Goal: Communication & Community: Share content

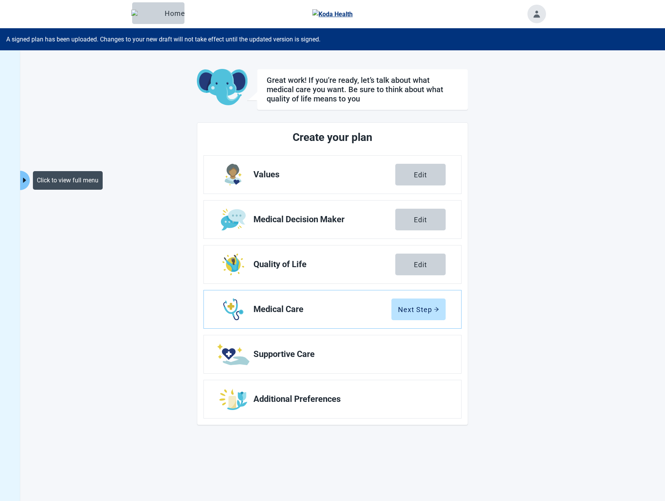
click at [20, 190] on button "Click to view full menu" at bounding box center [25, 180] width 10 height 19
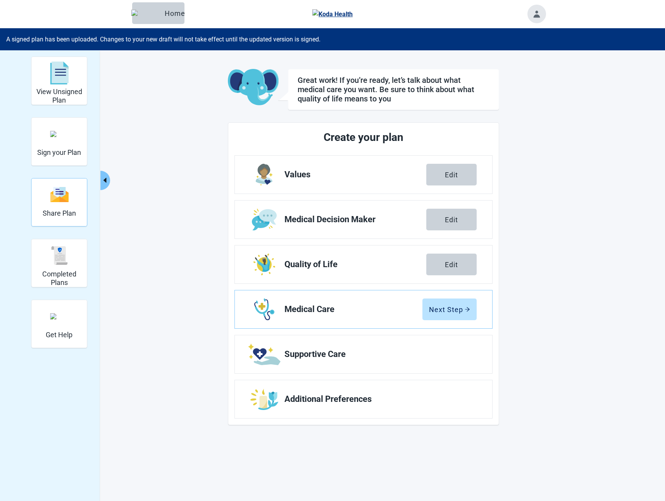
click at [58, 200] on img "Share Plan" at bounding box center [59, 194] width 19 height 17
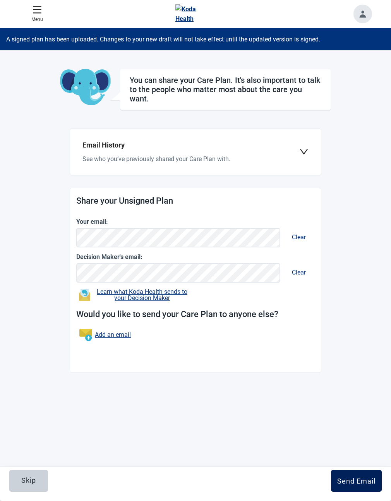
click at [338, 477] on div "Send Email" at bounding box center [357, 481] width 38 height 8
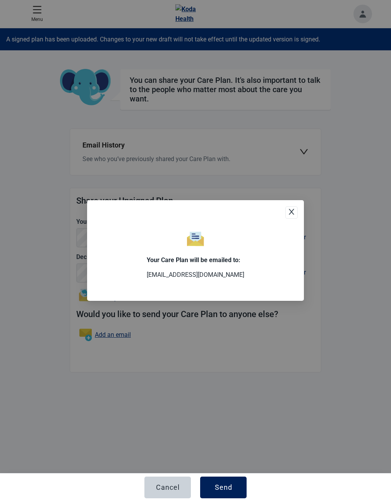
click at [225, 484] on div "Send" at bounding box center [223, 488] width 17 height 8
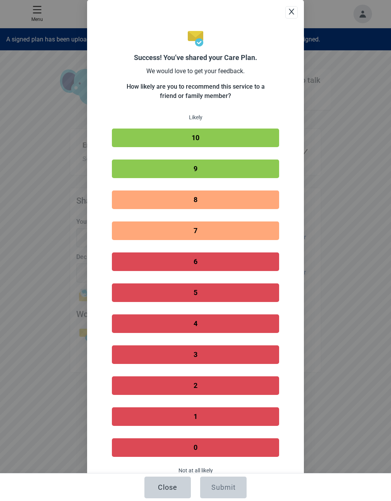
click at [272, 147] on button "10" at bounding box center [195, 138] width 167 height 19
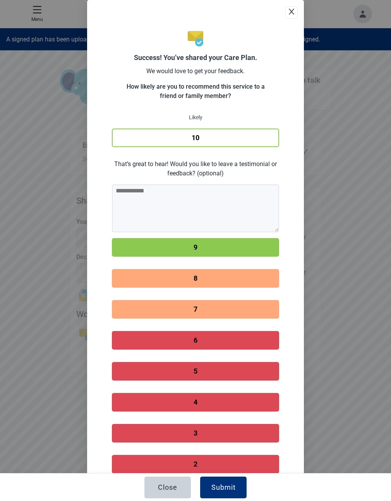
click at [0, 0] on textarea at bounding box center [0, 0] width 0 height 0
type textarea "*******"
click at [229, 484] on div "Submit" at bounding box center [224, 488] width 24 height 8
